Goal: Information Seeking & Learning: Learn about a topic

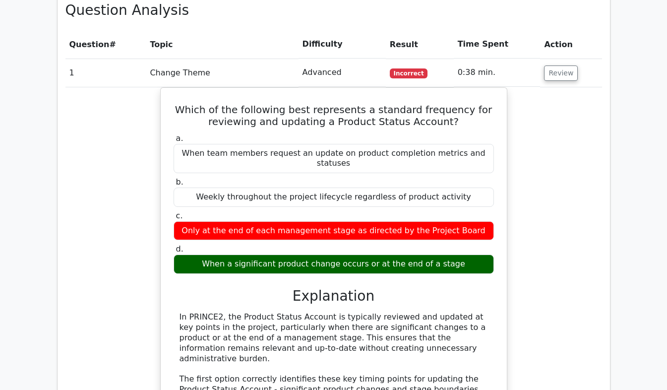
scroll to position [851, 0]
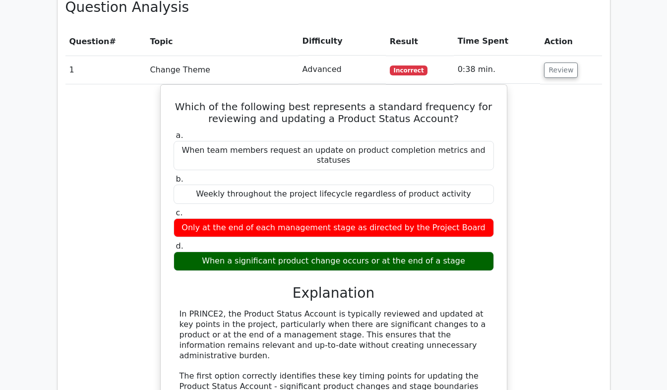
click at [559, 84] on div "Which of the following best represents a standard frequency for reviewing and u…" at bounding box center [334, 336] width 537 height 505
click at [560, 63] on button "Review" at bounding box center [561, 70] width 34 height 15
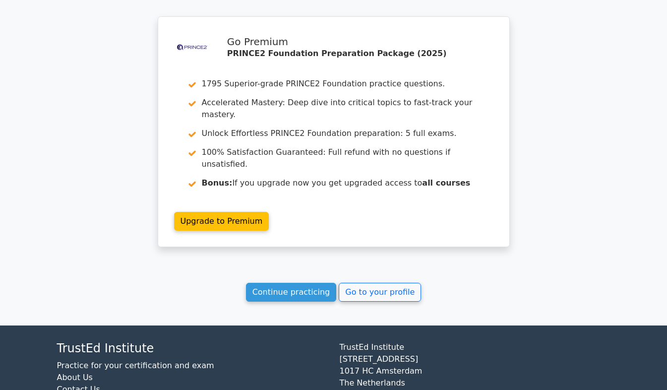
scroll to position [2655, 0]
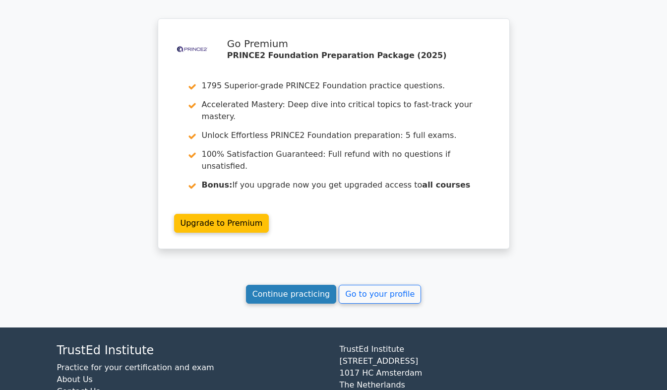
click at [310, 285] on link "Continue practicing" at bounding box center [291, 294] width 91 height 19
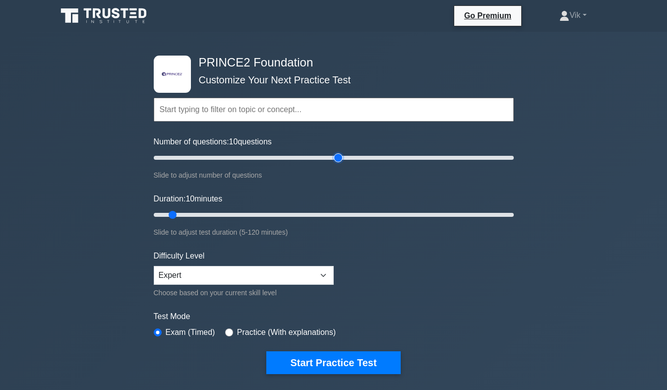
click at [341, 156] on input "Number of questions: 10 questions" at bounding box center [334, 158] width 360 height 12
click at [213, 158] on input "Number of questions: 35 questions" at bounding box center [334, 158] width 360 height 12
click at [278, 156] on input "Number of questions: 35 questions" at bounding box center [334, 158] width 360 height 12
click at [225, 154] on input "Number of questions: 70 questions" at bounding box center [334, 158] width 360 height 12
type input "60"
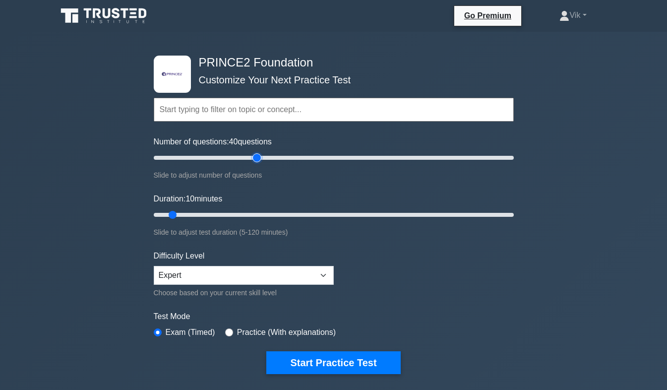
click at [256, 156] on input "Number of questions: 40 questions" at bounding box center [334, 158] width 360 height 12
click at [252, 216] on input "Duration: 10 minutes" at bounding box center [334, 215] width 360 height 12
click at [302, 216] on input "Duration: 35 minutes" at bounding box center [334, 215] width 360 height 12
click at [313, 214] on input "Duration: 50 minutes" at bounding box center [334, 215] width 360 height 12
type input "60"
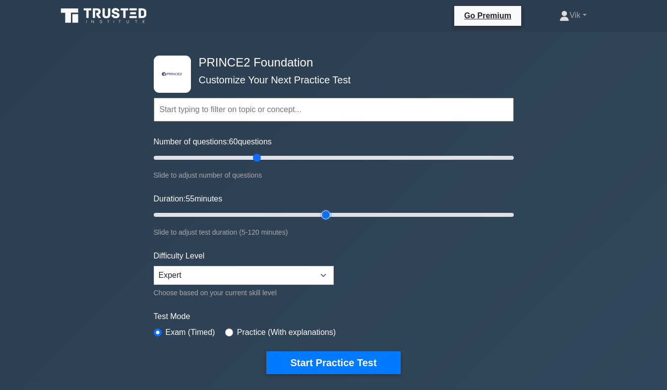
click at [325, 215] on input "Duration: 55 minutes" at bounding box center [334, 215] width 360 height 12
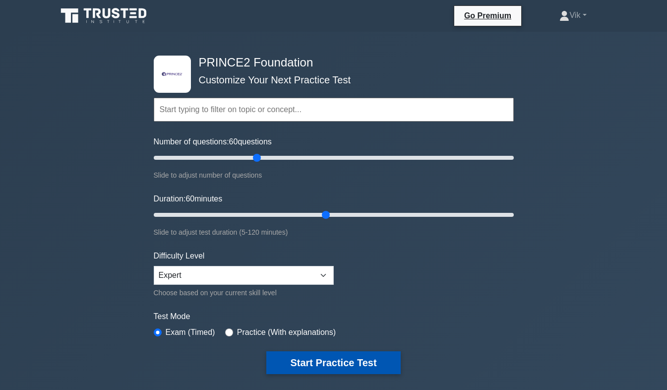
click at [321, 365] on button "Start Practice Test" at bounding box center [333, 362] width 134 height 23
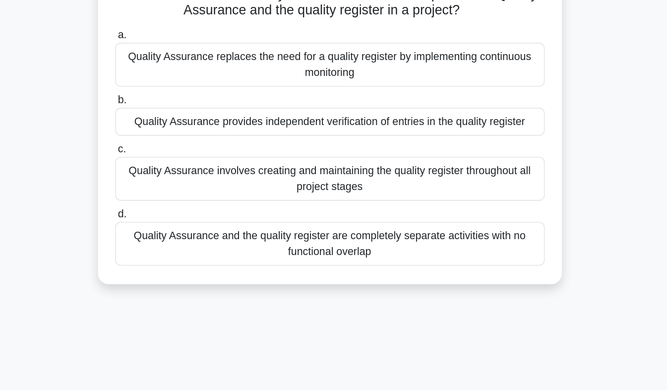
click at [479, 268] on div "Quality Assurance and the quality register are completely separate activities w…" at bounding box center [334, 264] width 322 height 33
click at [173, 246] on input "d. Quality Assurance and the quality register are completely separate activitie…" at bounding box center [173, 242] width 0 height 6
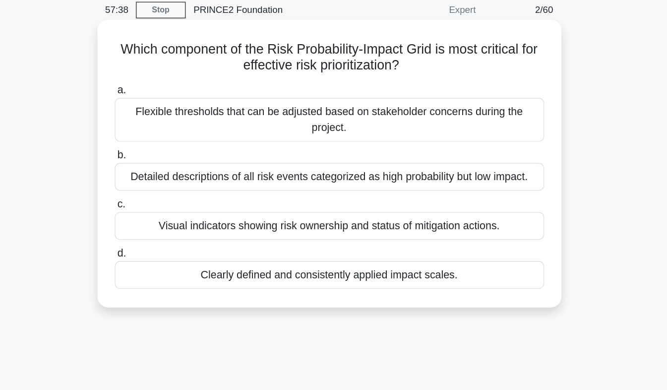
click at [443, 255] on div "Clearly defined and consistently applied impact scales." at bounding box center [334, 246] width 322 height 21
click at [173, 234] on input "d. Clearly defined and consistently applied impact scales." at bounding box center [173, 230] width 0 height 6
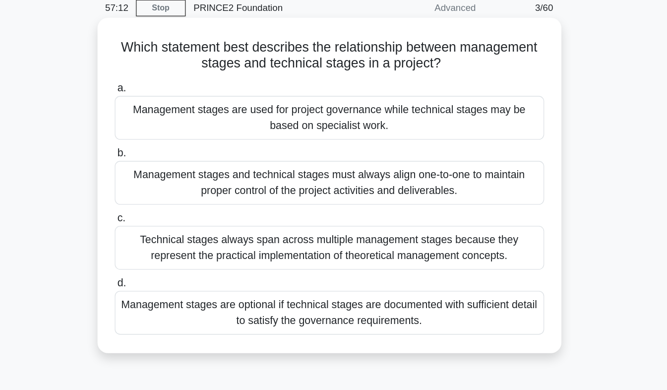
click at [455, 136] on div "Management stages are used for project governance while technical stages may be…" at bounding box center [334, 130] width 322 height 33
click at [173, 112] on input "a. Management stages are used for project governance while technical stages may…" at bounding box center [173, 108] width 0 height 6
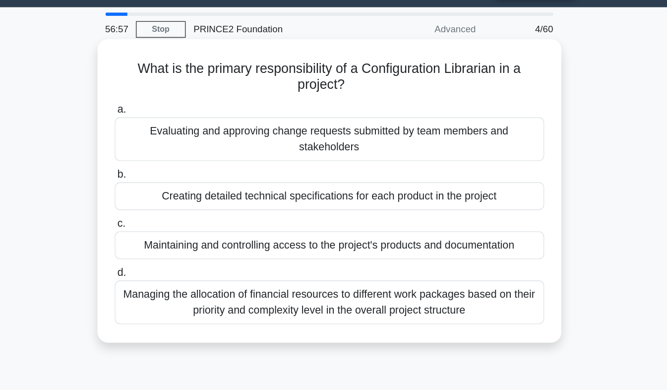
click at [471, 215] on div "Maintaining and controlling access to the project's products and documentation" at bounding box center [334, 209] width 322 height 21
click at [173, 197] on input "c. Maintaining and controlling access to the project's products and documentati…" at bounding box center [173, 194] width 0 height 6
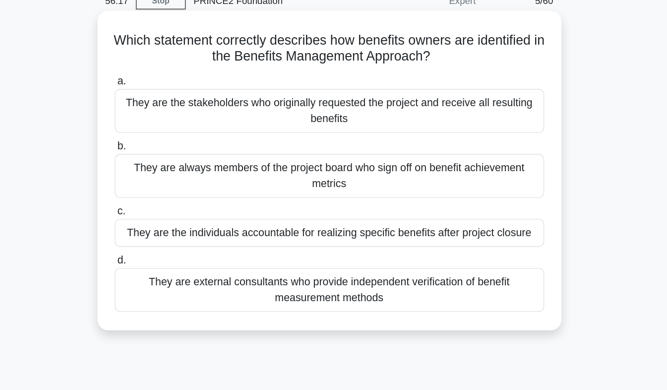
click at [471, 134] on div "They are the stakeholders who originally requested the project and receive all …" at bounding box center [334, 130] width 322 height 33
click at [173, 112] on input "a. They are the stakeholders who originally requested the project and receive a…" at bounding box center [173, 108] width 0 height 6
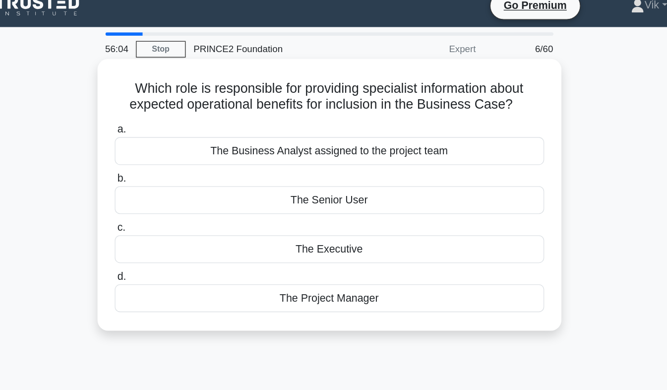
click at [418, 169] on div "The Senior User" at bounding box center [334, 161] width 322 height 21
click at [173, 148] on input "b. The Senior User" at bounding box center [173, 145] width 0 height 6
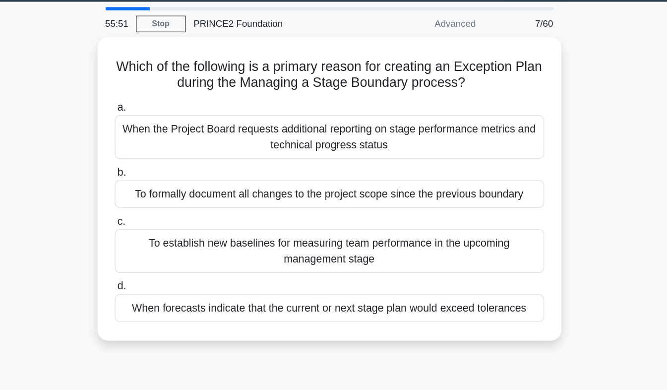
click at [540, 169] on div "Which of the following is a primary reason for creating an Exception Plan durin…" at bounding box center [334, 177] width 566 height 239
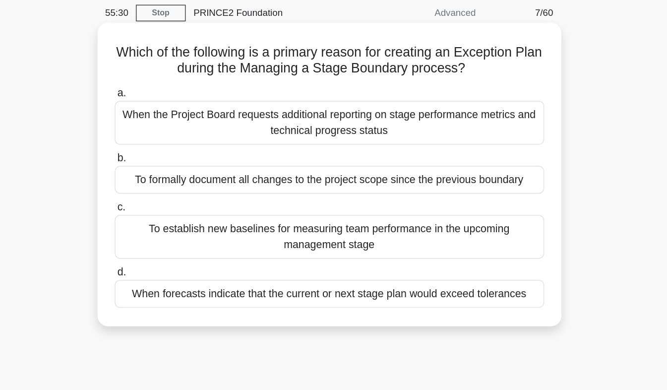
click at [464, 266] on div "When forecasts indicate that the current or next stage plan would exceed tolera…" at bounding box center [334, 258] width 322 height 21
click at [173, 246] on input "d. When forecasts indicate that the current or next stage plan would exceed tol…" at bounding box center [173, 242] width 0 height 6
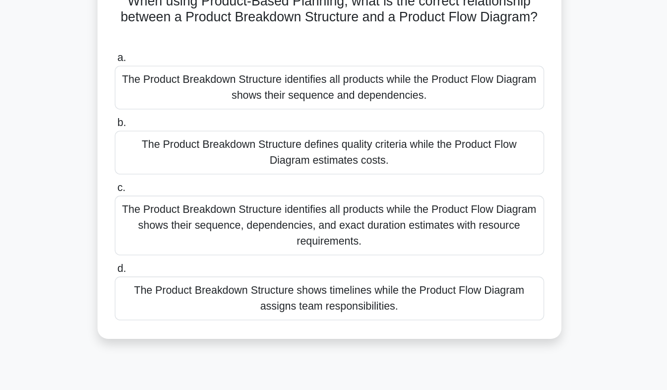
click at [434, 146] on div "The Product Breakdown Structure identifies all products while the Product Flow …" at bounding box center [334, 142] width 322 height 33
click at [173, 124] on input "a. The Product Breakdown Structure identifies all products while the Product Fl…" at bounding box center [173, 120] width 0 height 6
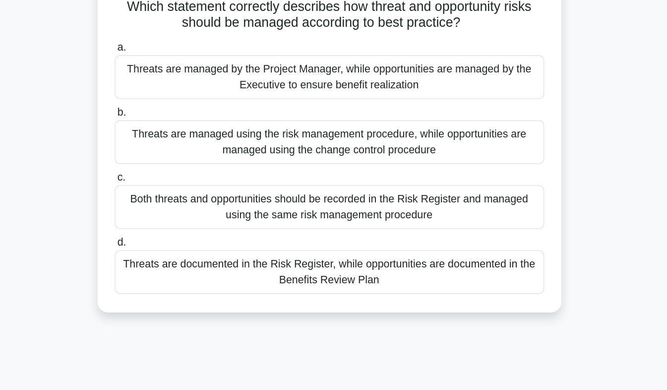
click at [485, 279] on div "Threats are documented in the Risk Register, while opportunities are documented…" at bounding box center [334, 276] width 322 height 33
click at [173, 258] on input "d. Threats are documented in the Risk Register, while opportunities are documen…" at bounding box center [173, 254] width 0 height 6
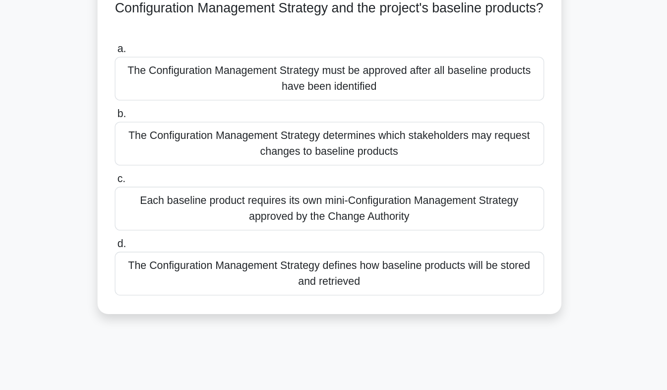
click at [467, 289] on div "The Configuration Management Strategy defines how baseline products will be sto…" at bounding box center [334, 288] width 322 height 33
click at [173, 269] on input "d. The Configuration Management Strategy defines how baseline products will be …" at bounding box center [173, 266] width 0 height 6
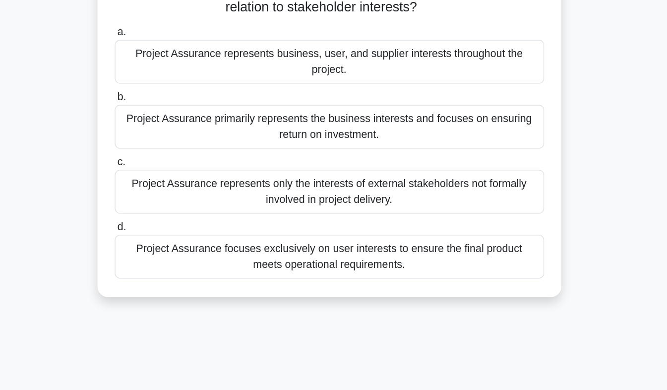
click at [457, 132] on div "Project Assurance represents business, user, and supplier interests throughout …" at bounding box center [334, 130] width 322 height 33
click at [173, 112] on input "a. Project Assurance represents business, user, and supplier interests througho…" at bounding box center [173, 108] width 0 height 6
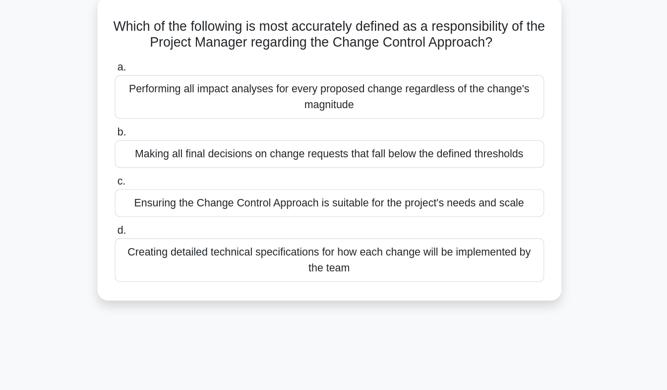
click at [471, 212] on div "Ensuring the Change Control Approach is suitable for the project's needs and sc…" at bounding box center [334, 209] width 322 height 21
click at [173, 197] on input "c. Ensuring the Change Control Approach is suitable for the project's needs and…" at bounding box center [173, 194] width 0 height 6
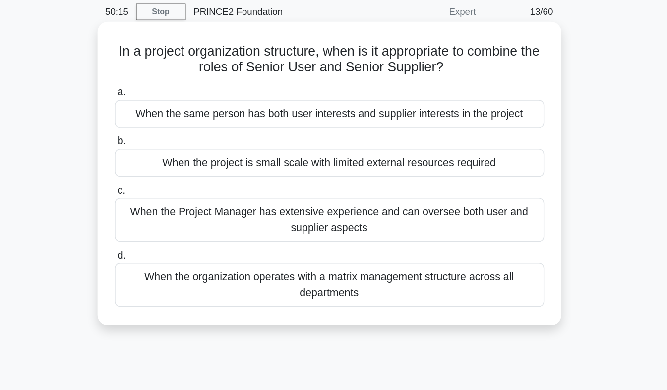
click at [459, 169] on div "When the project is small scale with limited external resources required" at bounding box center [334, 161] width 322 height 21
click at [173, 148] on input "b. When the project is small scale with limited external resources required" at bounding box center [173, 145] width 0 height 6
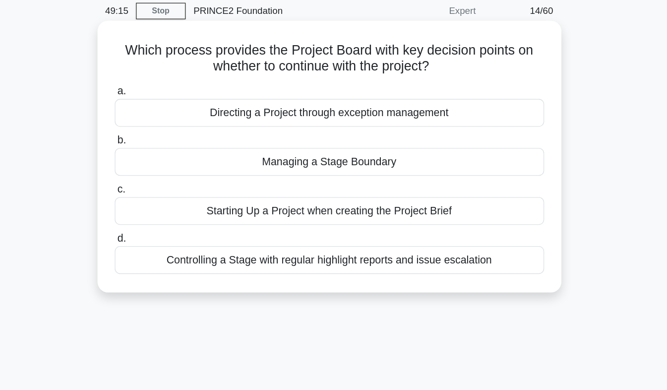
click at [448, 133] on div "Directing a Project through exception management" at bounding box center [334, 124] width 322 height 21
click at [173, 112] on input "a. Directing a Project through exception management" at bounding box center [173, 108] width 0 height 6
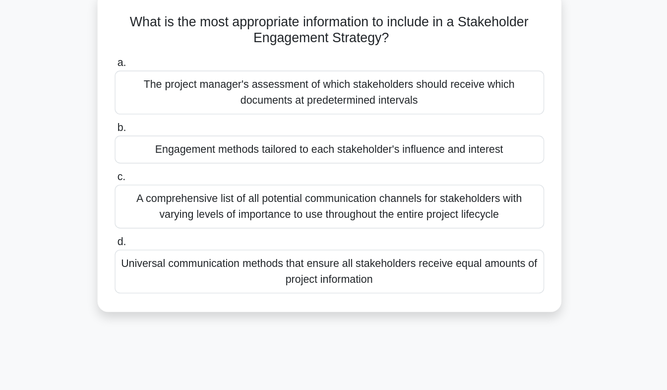
click at [467, 179] on div "Engagement methods tailored to each stakeholder's influence and interest" at bounding box center [334, 173] width 322 height 21
click at [173, 160] on input "b. Engagement methods tailored to each stakeholder's influence and interest" at bounding box center [173, 157] width 0 height 6
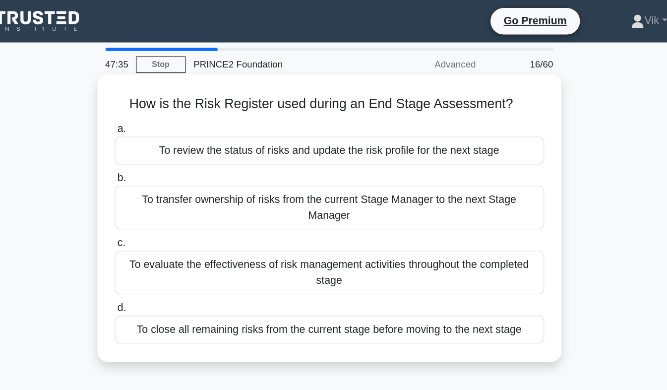
click at [447, 236] on div "To close all remaining risks from the current stage before moving to the next s…" at bounding box center [334, 246] width 322 height 21
click at [173, 234] on input "d. To close all remaining risks from the current stage before moving to the nex…" at bounding box center [173, 230] width 0 height 6
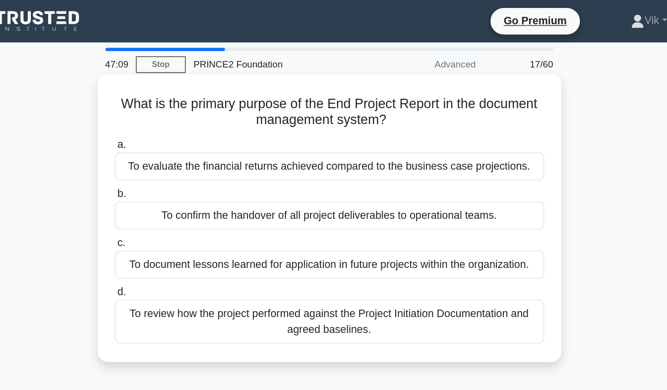
click at [453, 166] on div "To confirm the handover of all project deliverables to operational teams." at bounding box center [334, 161] width 322 height 21
click at [173, 148] on input "b. To confirm the handover of all project deliverables to operational teams." at bounding box center [173, 145] width 0 height 6
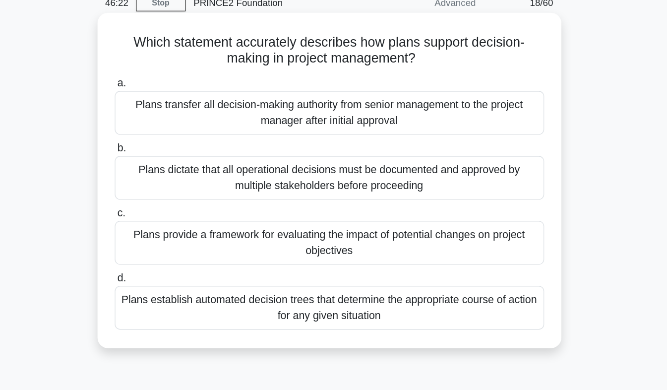
click at [457, 232] on div "Plans provide a framework for evaluating the impact of potential changes on pro…" at bounding box center [334, 227] width 322 height 33
click at [173, 209] on input "c. Plans provide a framework for evaluating the impact of potential changes on …" at bounding box center [173, 205] width 0 height 6
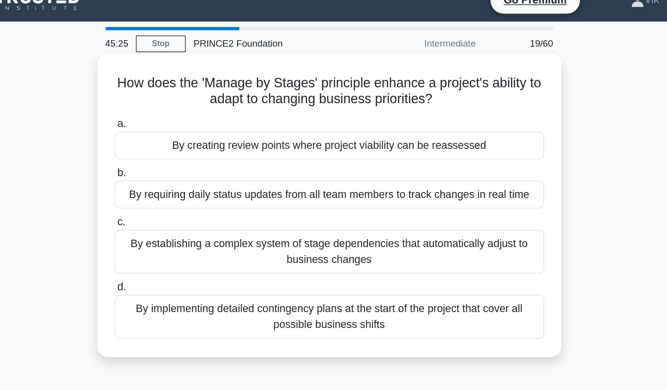
click at [460, 132] on div "By creating review points where project viability can be reassessed" at bounding box center [334, 124] width 322 height 21
click at [173, 112] on input "a. By creating review points where project viability can be reassessed" at bounding box center [173, 108] width 0 height 6
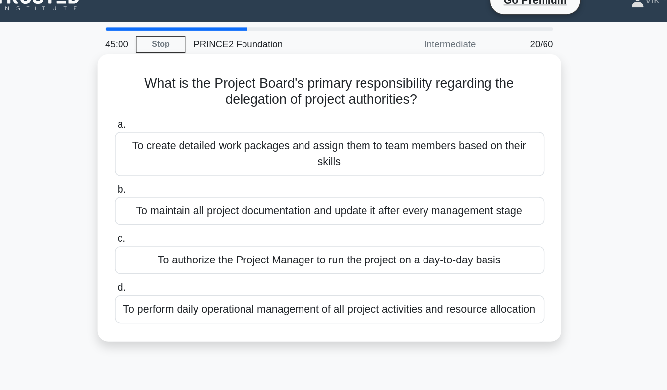
click at [474, 206] on div "To authorize the Project Manager to run the project on a day-to-day basis" at bounding box center [334, 209] width 322 height 21
click at [173, 197] on input "c. To authorize the Project Manager to run the project on a day-to-day basis" at bounding box center [173, 194] width 0 height 6
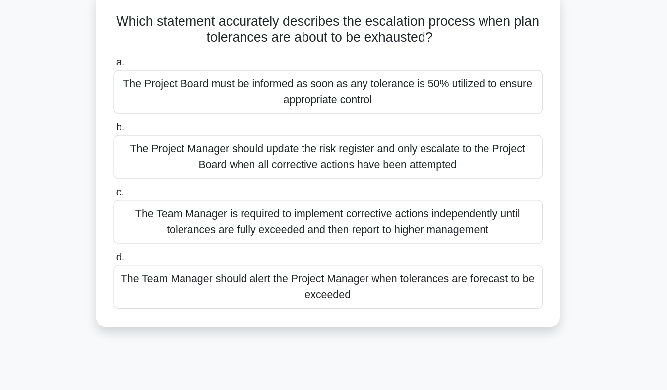
click at [420, 187] on div "The Project Manager should update the risk register and only escalate to the Pr…" at bounding box center [334, 179] width 322 height 33
click at [173, 160] on input "b. The Project Manager should update the risk register and only escalate to the…" at bounding box center [173, 157] width 0 height 6
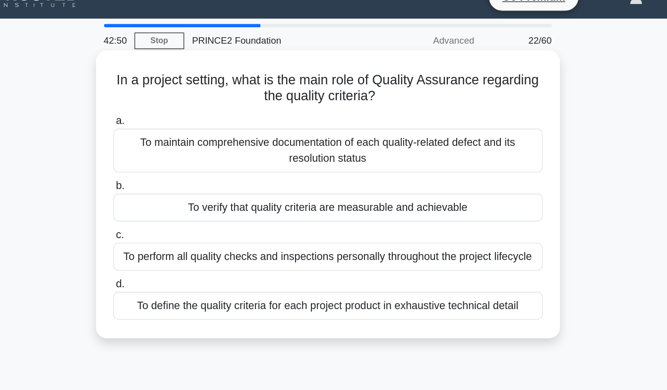
click at [472, 178] on div "To verify that quality criteria are measurable and achievable" at bounding box center [334, 173] width 322 height 21
click at [173, 160] on input "b. To verify that quality criteria are measurable and achievable" at bounding box center [173, 157] width 0 height 6
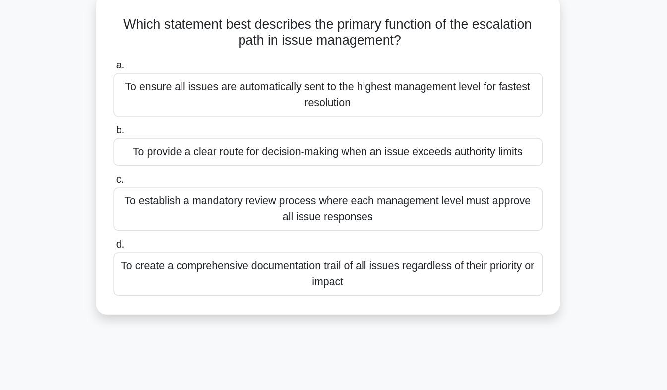
click at [471, 178] on div "To provide a clear route for decision-making when an issue exceeds authority li…" at bounding box center [334, 173] width 322 height 21
click at [173, 160] on input "b. To provide a clear route for decision-making when an issue exceeds authority…" at bounding box center [173, 157] width 0 height 6
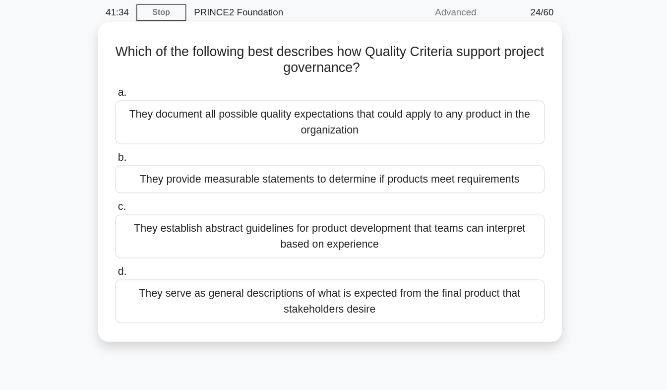
click at [462, 179] on div "They provide measurable statements to determine if products meet requirements" at bounding box center [334, 173] width 322 height 21
click at [173, 160] on input "b. They provide measurable statements to determine if products meet requirements" at bounding box center [173, 157] width 0 height 6
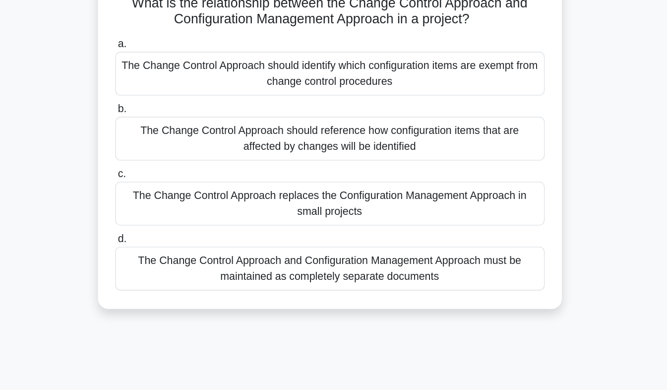
click at [477, 279] on div "The Change Control Approach and Configuration Management Approach must be maint…" at bounding box center [334, 276] width 322 height 33
click at [173, 258] on input "d. The Change Control Approach and Configuration Management Approach must be ma…" at bounding box center [173, 254] width 0 height 6
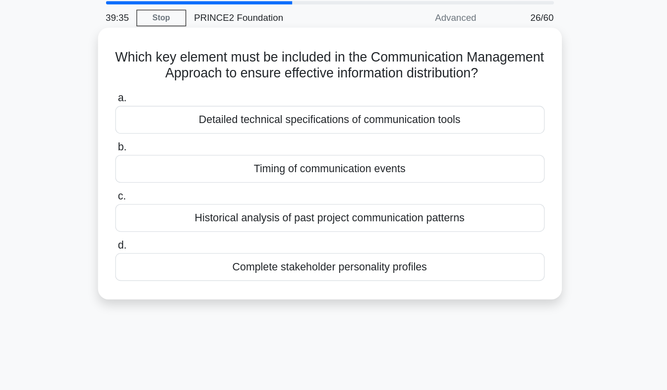
click at [448, 167] on div "Timing of communication events" at bounding box center [334, 161] width 322 height 21
click at [173, 148] on input "b. Timing of communication events" at bounding box center [173, 145] width 0 height 6
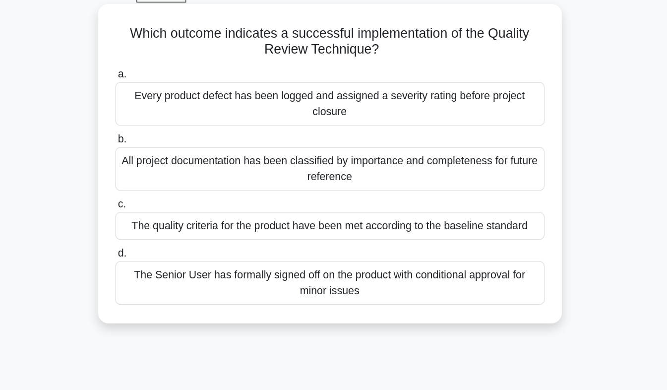
click at [470, 226] on div "The quality criteria for the product have been met according to the baseline st…" at bounding box center [334, 221] width 322 height 21
click at [173, 209] on input "c. The quality criteria for the product have been met according to the baseline…" at bounding box center [173, 205] width 0 height 6
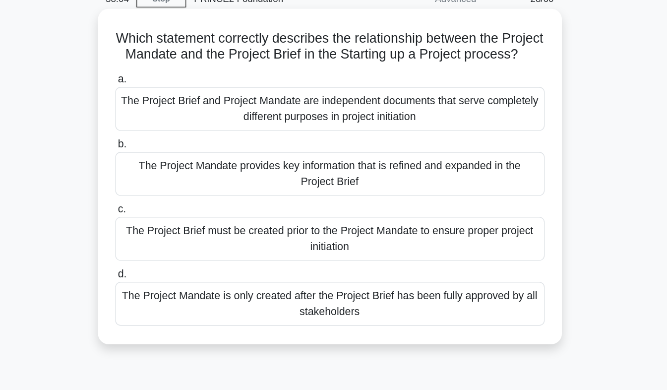
click at [451, 196] on div "The Project Mandate provides key information that is refined and expanded in th…" at bounding box center [334, 179] width 322 height 33
click at [173, 160] on input "b. The Project Mandate provides key information that is refined and expanded in…" at bounding box center [173, 157] width 0 height 6
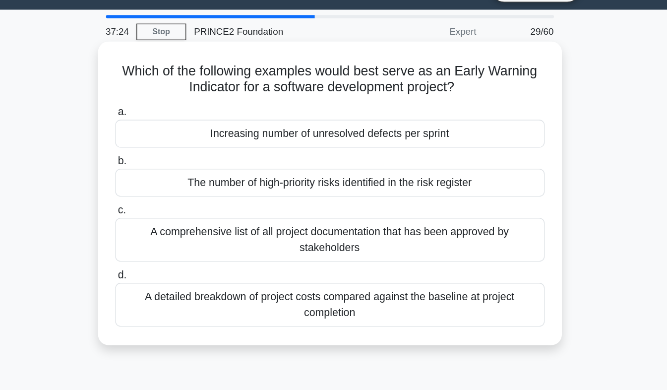
click at [469, 126] on div "Increasing number of unresolved defects per sprint" at bounding box center [334, 124] width 322 height 21
click at [173, 112] on input "a. Increasing number of unresolved defects per sprint" at bounding box center [173, 108] width 0 height 6
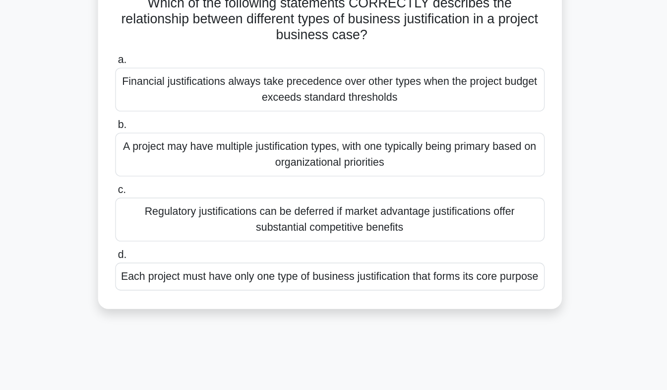
click at [480, 195] on div "A project may have multiple justification types, with one typically being prima…" at bounding box center [334, 191] width 322 height 33
click at [173, 172] on input "b. A project may have multiple justification types, with one typically being pr…" at bounding box center [173, 169] width 0 height 6
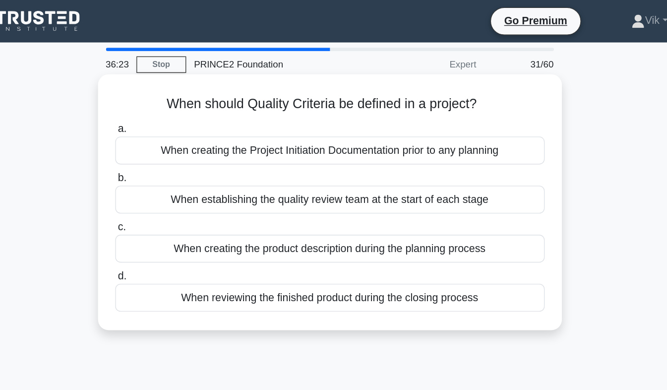
click at [447, 194] on div "When creating the product description during the planning process" at bounding box center [334, 186] width 322 height 21
click at [173, 173] on input "c. When creating the product description during the planning process" at bounding box center [173, 170] width 0 height 6
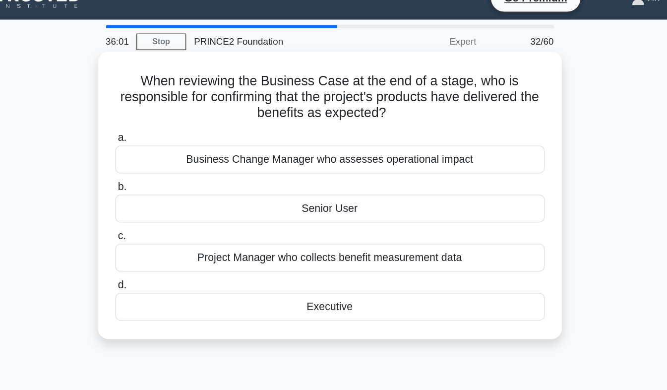
click at [453, 179] on div "Senior User" at bounding box center [334, 173] width 322 height 21
click at [173, 160] on input "b. Senior User" at bounding box center [173, 157] width 0 height 6
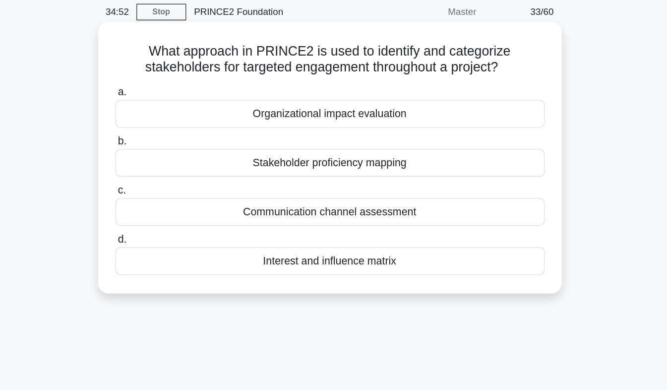
click at [451, 242] on div "Interest and influence matrix" at bounding box center [334, 234] width 322 height 21
click at [173, 222] on input "d. Interest and influence matrix" at bounding box center [173, 218] width 0 height 6
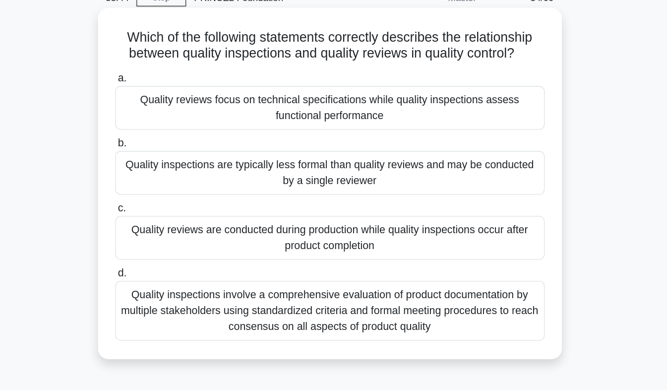
click at [469, 136] on div "Quality reviews focus on technical specifications while quality inspections ass…" at bounding box center [334, 130] width 322 height 33
click at [173, 112] on input "a. Quality reviews focus on technical specifications while quality inspections …" at bounding box center [173, 108] width 0 height 6
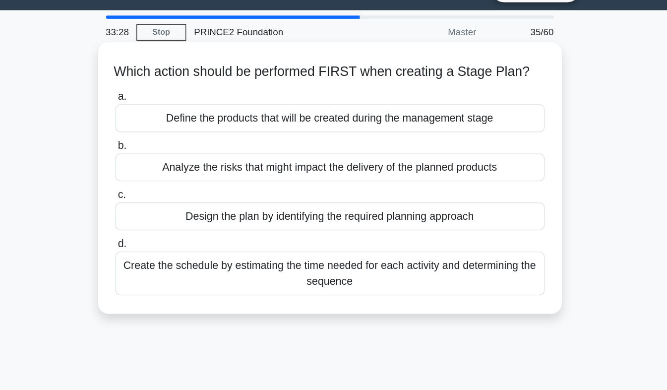
click at [457, 123] on div "Define the products that will be created during the management stage" at bounding box center [334, 112] width 322 height 21
click at [173, 100] on input "a. Define the products that will be created during the management stage" at bounding box center [173, 96] width 0 height 6
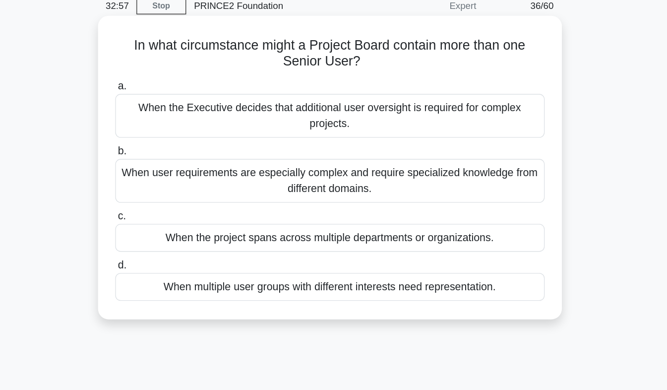
click at [468, 264] on div "When multiple user groups with different interests need representation." at bounding box center [334, 258] width 322 height 21
click at [173, 246] on input "d. When multiple user groups with different interests need representation." at bounding box center [173, 242] width 0 height 6
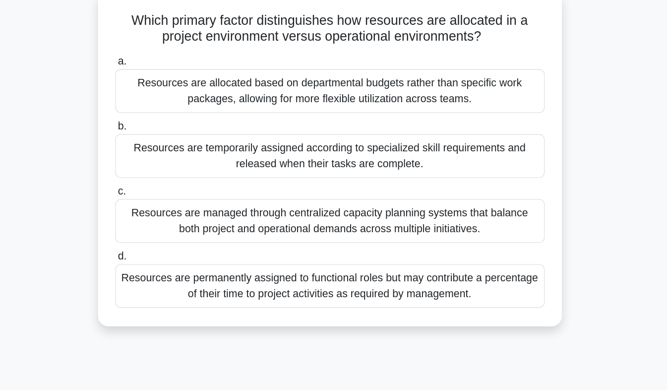
click at [464, 187] on div "Resources are temporarily assigned according to specialized skill requirements …" at bounding box center [334, 179] width 322 height 33
click at [173, 160] on input "b. Resources are temporarily assigned according to specialized skill requiremen…" at bounding box center [173, 157] width 0 height 6
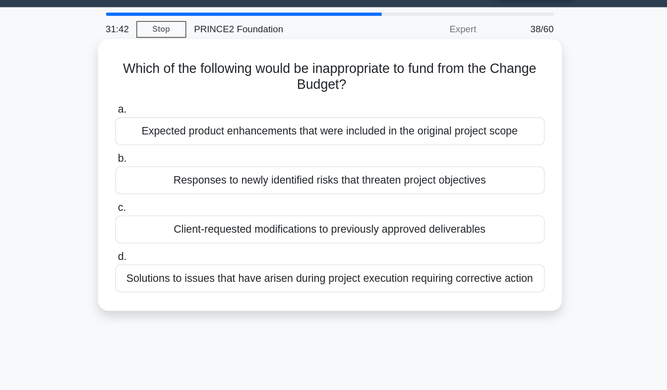
click at [472, 132] on div "Expected product enhancements that were included in the original project scope" at bounding box center [334, 124] width 322 height 21
click at [173, 112] on input "a. Expected product enhancements that were included in the original project sco…" at bounding box center [173, 108] width 0 height 6
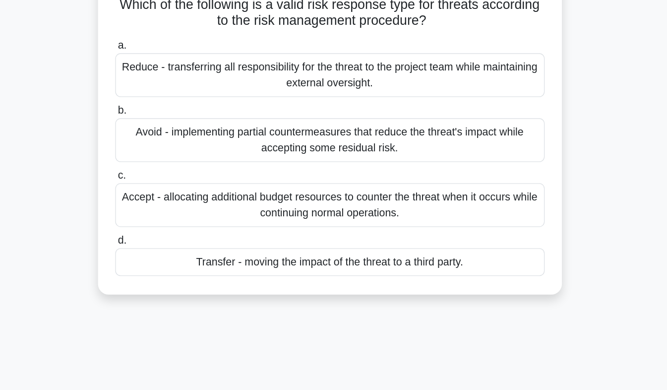
click at [452, 278] on div "Transfer - moving the impact of the threat to a third party." at bounding box center [334, 270] width 322 height 21
click at [173, 258] on input "d. Transfer - moving the impact of the threat to a third party." at bounding box center [173, 254] width 0 height 6
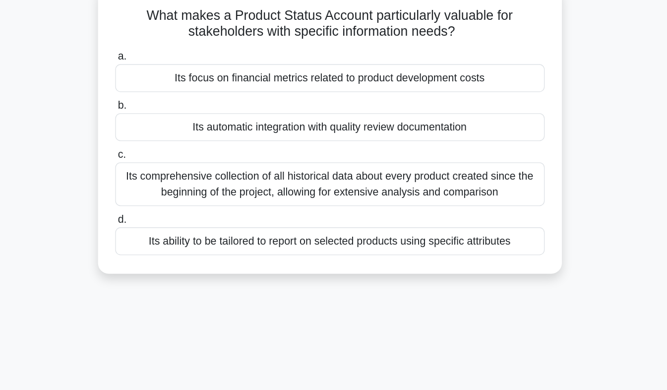
click at [468, 253] on div "Its ability to be tailored to report on selected products using specific attrib…" at bounding box center [334, 246] width 322 height 21
click at [173, 234] on input "d. Its ability to be tailored to report on selected products using specific att…" at bounding box center [173, 230] width 0 height 6
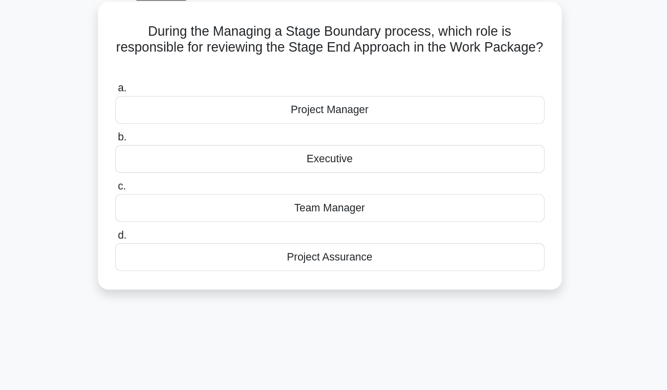
click at [470, 141] on div "Project Manager" at bounding box center [334, 136] width 322 height 21
click at [173, 124] on input "a. Project Manager" at bounding box center [173, 120] width 0 height 6
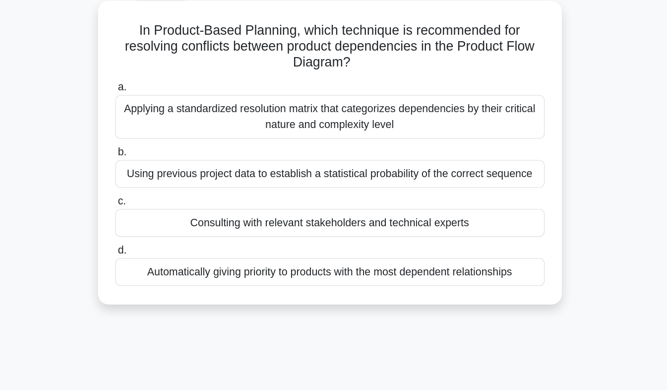
click at [471, 149] on div "Applying a standardized resolution matrix that categorizes dependencies by thei…" at bounding box center [334, 142] width 322 height 33
click at [173, 124] on input "a. Applying a standardized resolution matrix that categorizes dependencies by t…" at bounding box center [173, 120] width 0 height 6
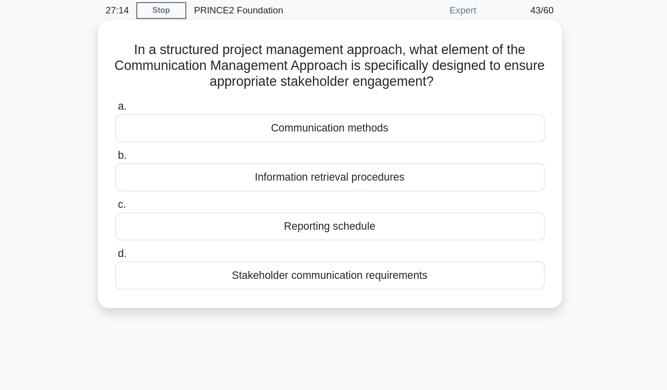
click at [439, 137] on div "Communication methods" at bounding box center [334, 136] width 322 height 21
click at [173, 124] on input "a. Communication methods" at bounding box center [173, 120] width 0 height 6
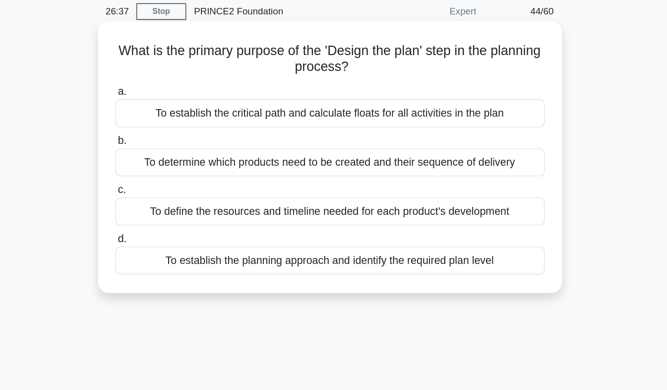
click at [460, 245] on div "To establish the planning approach and identify the required plan level" at bounding box center [334, 234] width 322 height 21
click at [173, 222] on input "d. To establish the planning approach and identify the required plan level" at bounding box center [173, 218] width 0 height 6
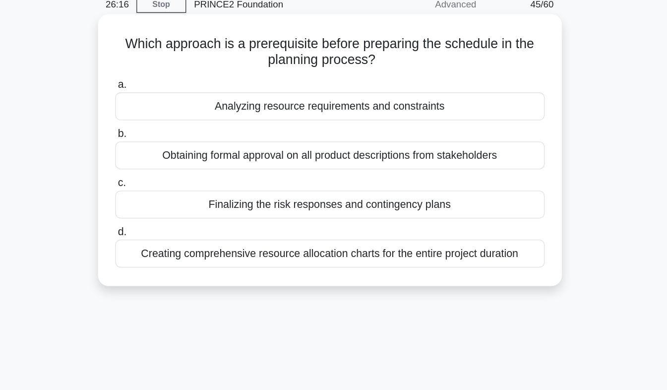
click at [470, 243] on div "Creating comprehensive resource allocation charts for the entire project durati…" at bounding box center [334, 234] width 322 height 21
click at [173, 222] on input "d. Creating comprehensive resource allocation charts for the entire project dur…" at bounding box center [173, 218] width 0 height 6
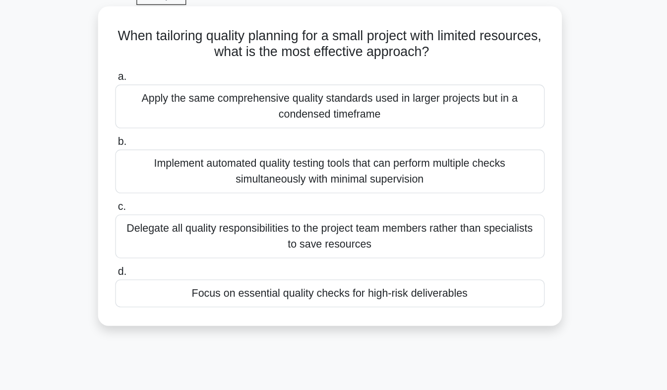
click at [454, 277] on div "Focus on essential quality checks for high-risk deliverables" at bounding box center [334, 270] width 322 height 21
click at [173, 258] on input "d. Focus on essential quality checks for high-risk deliverables" at bounding box center [173, 254] width 0 height 6
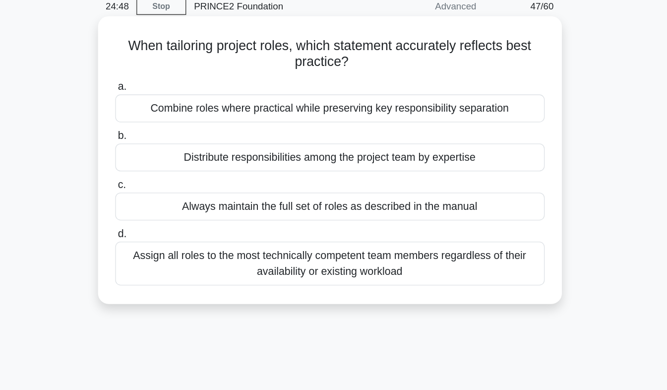
click at [476, 130] on div "Combine roles where practical while preserving key responsibility separation" at bounding box center [334, 124] width 322 height 21
click at [173, 112] on input "a. Combine roles where practical while preserving key responsibility separation" at bounding box center [173, 108] width 0 height 6
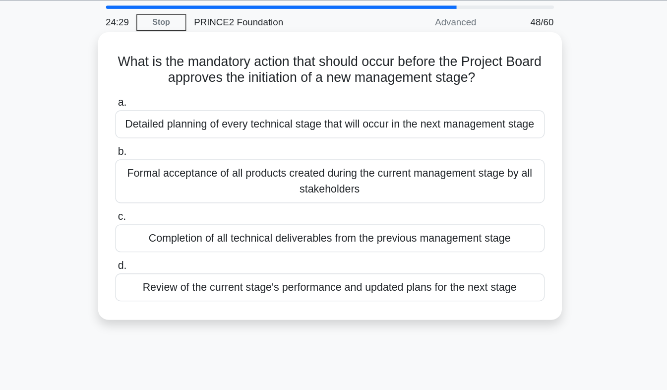
click at [468, 252] on div "Review of the current stage's performance and updated plans for the next stage" at bounding box center [334, 246] width 322 height 21
click at [173, 234] on input "d. Review of the current stage's performance and updated plans for the next sta…" at bounding box center [173, 230] width 0 height 6
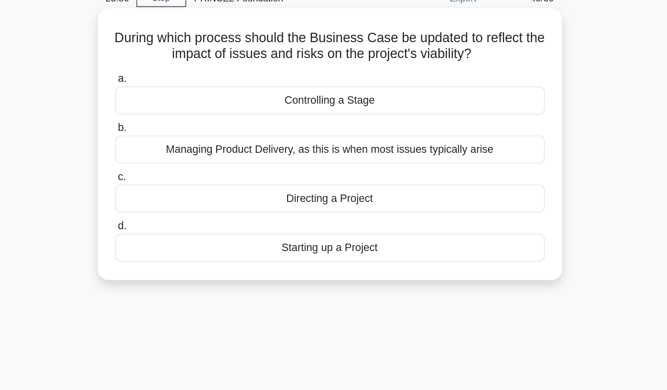
click at [446, 129] on div "Controlling a Stage" at bounding box center [334, 124] width 322 height 21
click at [173, 112] on input "a. Controlling a Stage" at bounding box center [173, 108] width 0 height 6
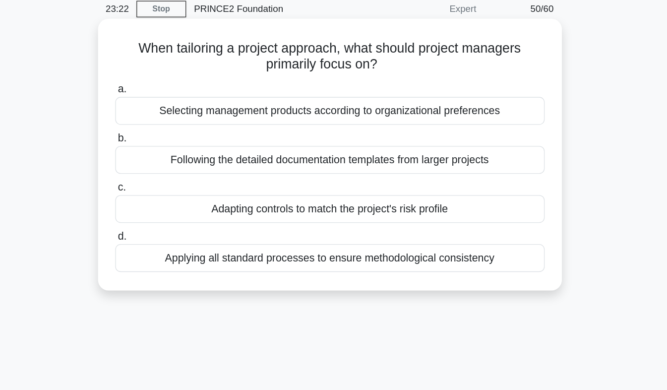
click at [437, 204] on div "Adapting controls to match the project's risk profile" at bounding box center [334, 198] width 322 height 21
click at [173, 185] on input "c. Adapting controls to match the project's risk profile" at bounding box center [173, 182] width 0 height 6
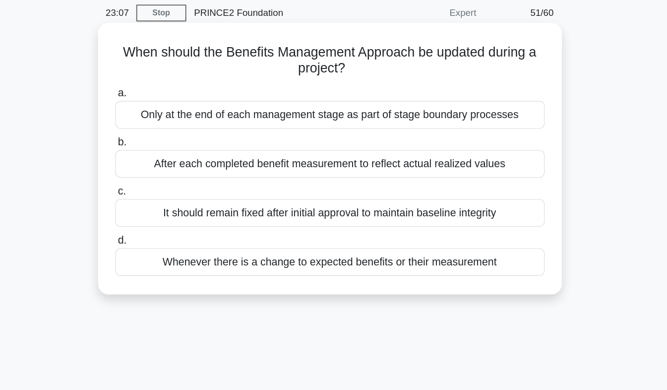
click at [453, 240] on div "Whenever there is a change to expected benefits or their measurement" at bounding box center [334, 234] width 322 height 21
click at [173, 222] on input "d. Whenever there is a change to expected benefits or their measurement" at bounding box center [173, 218] width 0 height 6
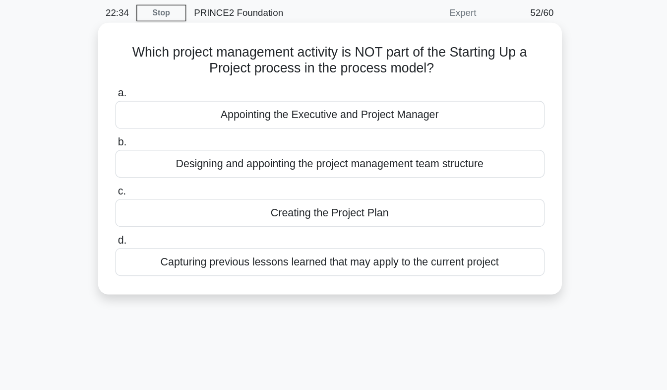
click at [469, 168] on div "Designing and appointing the project management team structure" at bounding box center [334, 161] width 322 height 21
click at [173, 148] on input "b. Designing and appointing the project management team structure" at bounding box center [173, 145] width 0 height 6
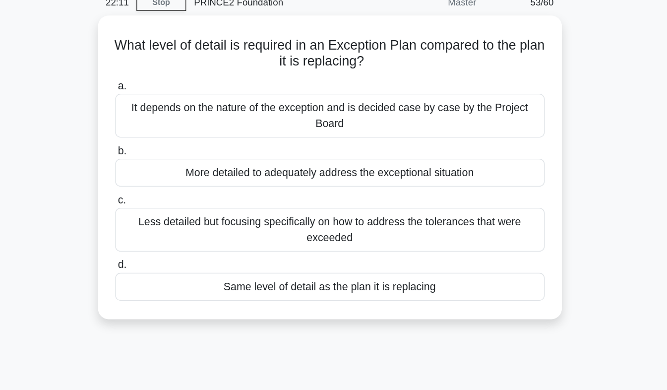
click at [538, 223] on div "What level of detail is required in an Exception Plan compared to the plan it i…" at bounding box center [334, 177] width 566 height 239
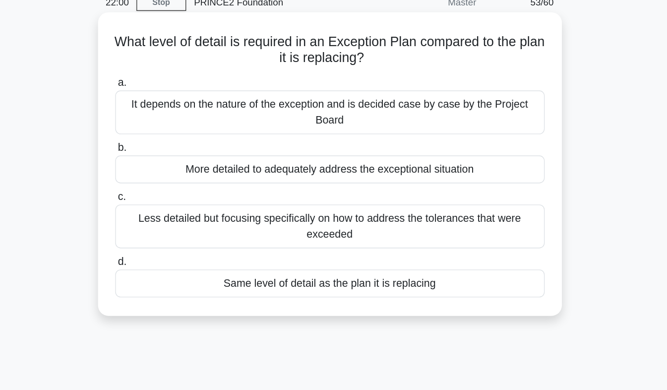
click at [476, 134] on div "It depends on the nature of the exception and is decided case by case by the Pr…" at bounding box center [334, 130] width 322 height 33
click at [173, 112] on input "a. It depends on the nature of the exception and is decided case by case by the…" at bounding box center [173, 108] width 0 height 6
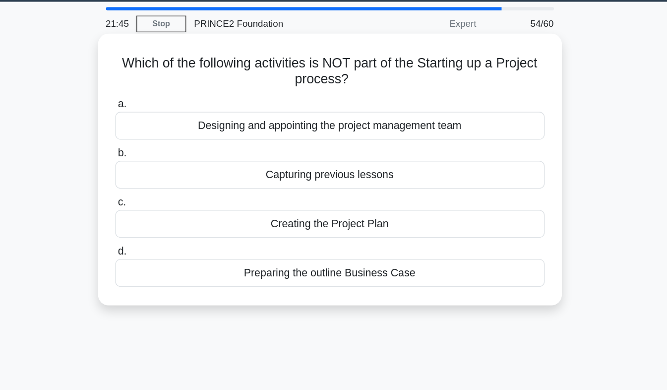
click at [467, 131] on div "Designing and appointing the project management team" at bounding box center [334, 124] width 322 height 21
click at [173, 112] on input "a. Designing and appointing the project management team" at bounding box center [173, 108] width 0 height 6
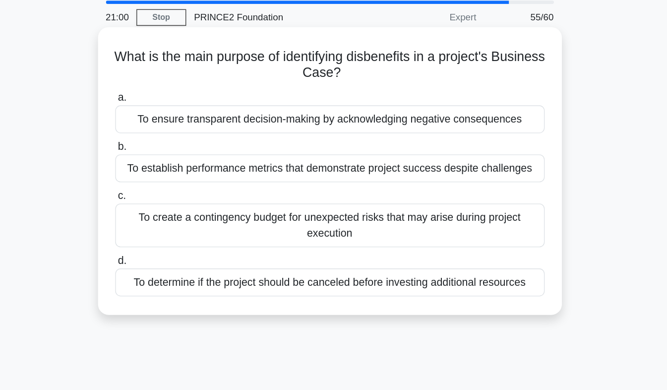
click at [361, 250] on div "To determine if the project should be canceled before investing additional reso…" at bounding box center [334, 246] width 322 height 21
click at [173, 234] on input "d. To determine if the project should be canceled before investing additional r…" at bounding box center [173, 230] width 0 height 6
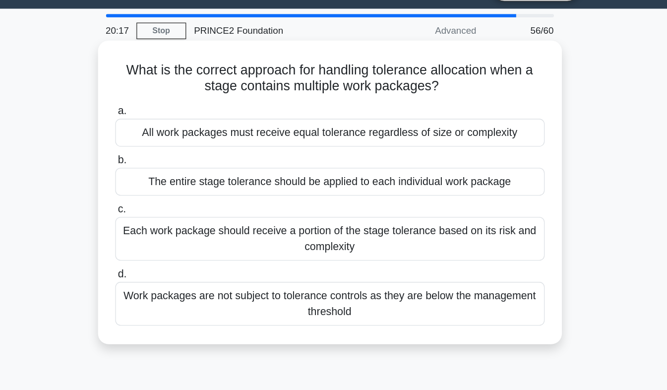
click at [479, 208] on div "Each work package should receive a portion of the stage tolerance based on its …" at bounding box center [334, 204] width 322 height 33
click at [173, 185] on input "c. Each work package should receive a portion of the stage tolerance based on i…" at bounding box center [173, 182] width 0 height 6
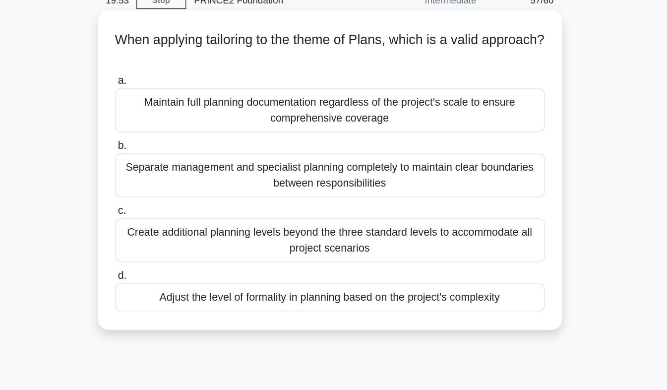
click at [475, 276] on div "Adjust the level of formality in planning based on the project's complexity" at bounding box center [334, 270] width 322 height 21
click at [173, 258] on input "d. Adjust the level of formality in planning based on the project's complexity" at bounding box center [173, 254] width 0 height 6
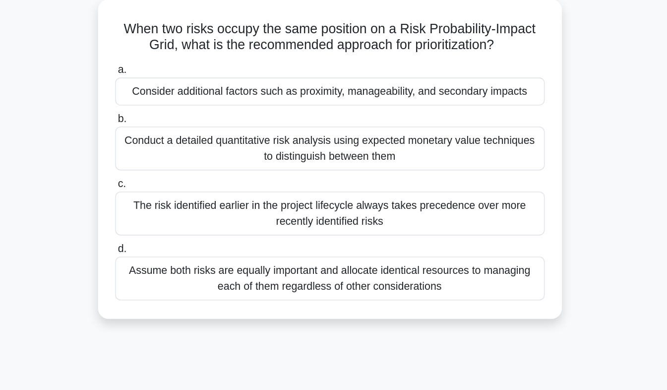
click at [478, 127] on div "Consider additional factors such as proximity, manageability, and secondary imp…" at bounding box center [334, 124] width 322 height 21
click at [173, 112] on input "a. Consider additional factors such as proximity, manageability, and secondary …" at bounding box center [173, 108] width 0 height 6
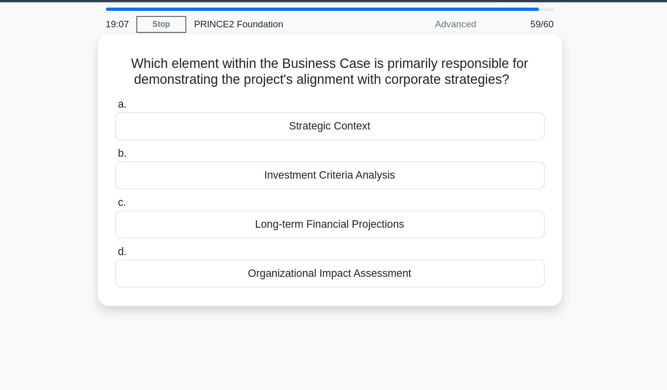
click at [399, 243] on div "Organizational Impact Assessment" at bounding box center [334, 234] width 322 height 21
click at [173, 222] on input "d. Organizational Impact Assessment" at bounding box center [173, 218] width 0 height 6
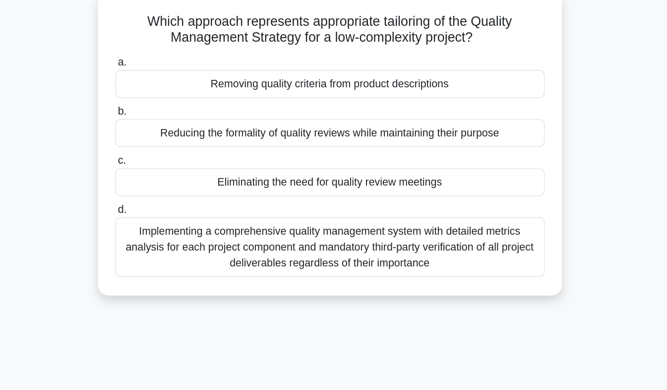
click at [468, 169] on div "Reducing the formality of quality reviews while maintaining their purpose" at bounding box center [334, 161] width 322 height 21
click at [173, 148] on input "b. Reducing the formality of quality reviews while maintaining their purpose" at bounding box center [173, 145] width 0 height 6
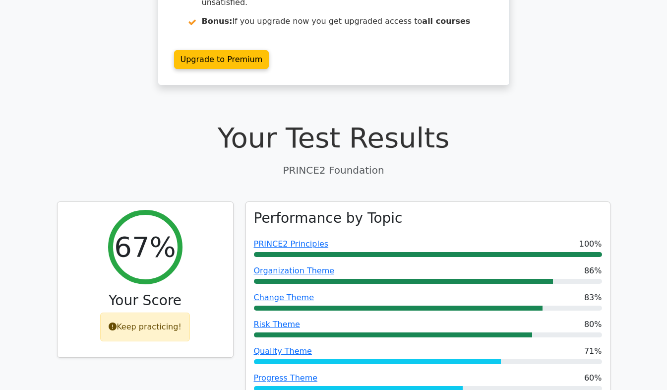
scroll to position [187, 0]
